Goal: Check status

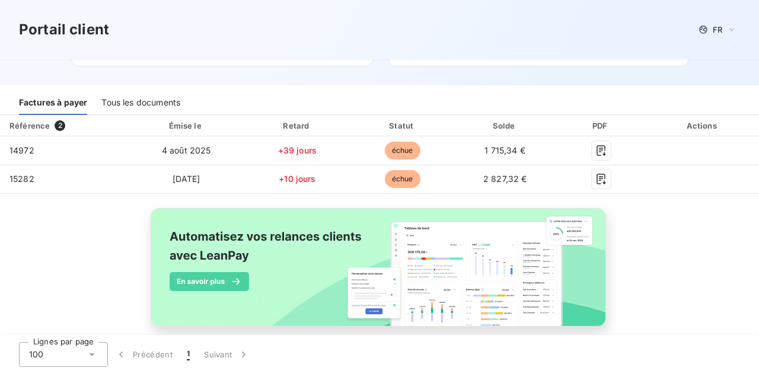
scroll to position [155, 0]
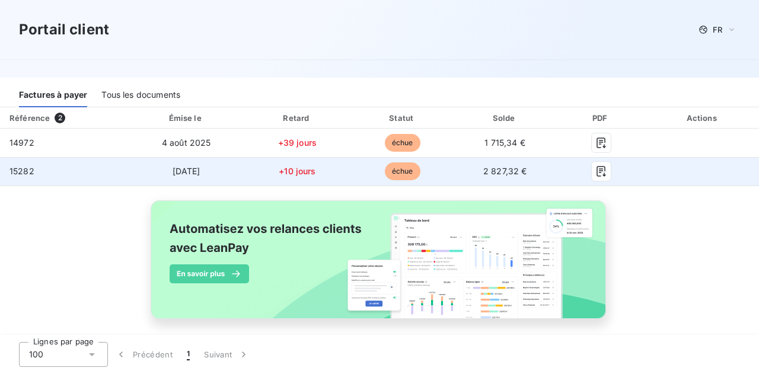
click at [483, 171] on span "2 827,32 €" at bounding box center [505, 171] width 44 height 10
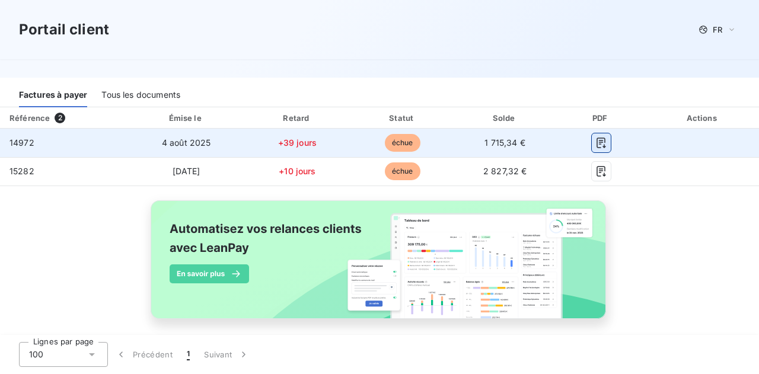
click at [607, 141] on button "button" at bounding box center [601, 142] width 19 height 19
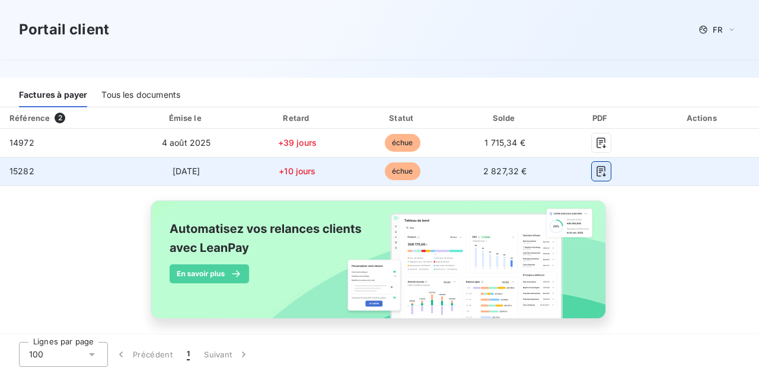
click at [601, 170] on icon "button" at bounding box center [601, 171] width 12 height 12
